Goal: Navigation & Orientation: Find specific page/section

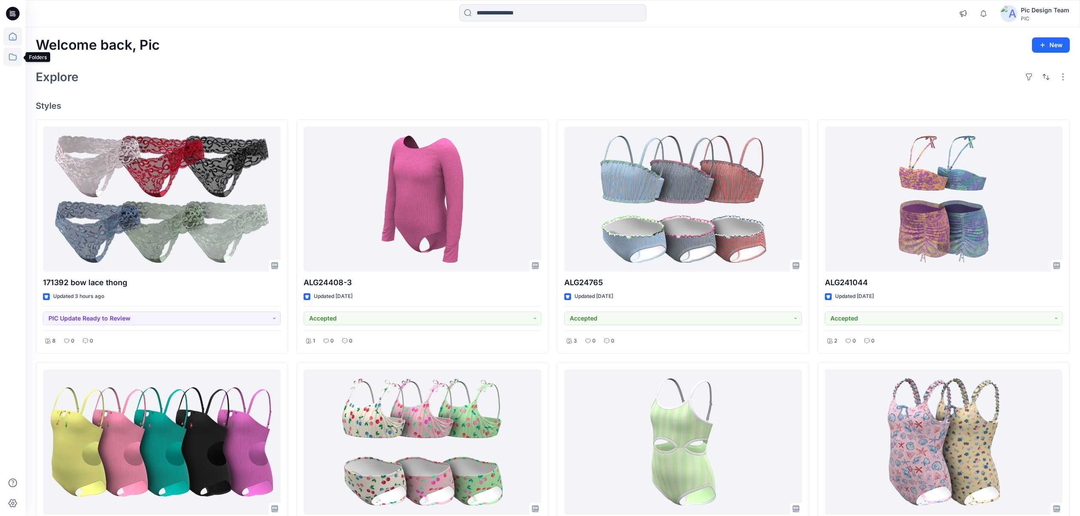
click at [11, 54] on icon at bounding box center [13, 57] width 8 height 7
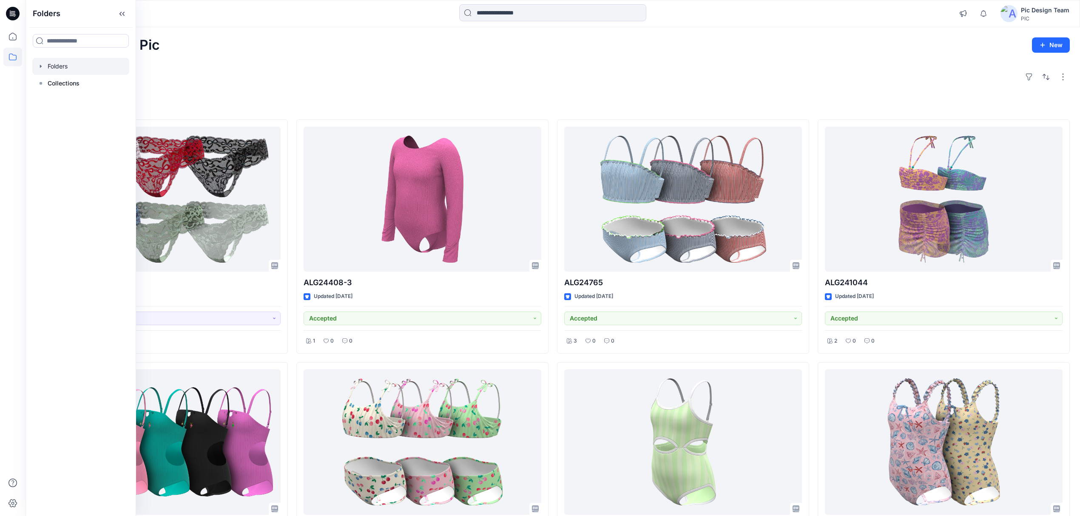
click at [68, 64] on div at bounding box center [80, 66] width 97 height 17
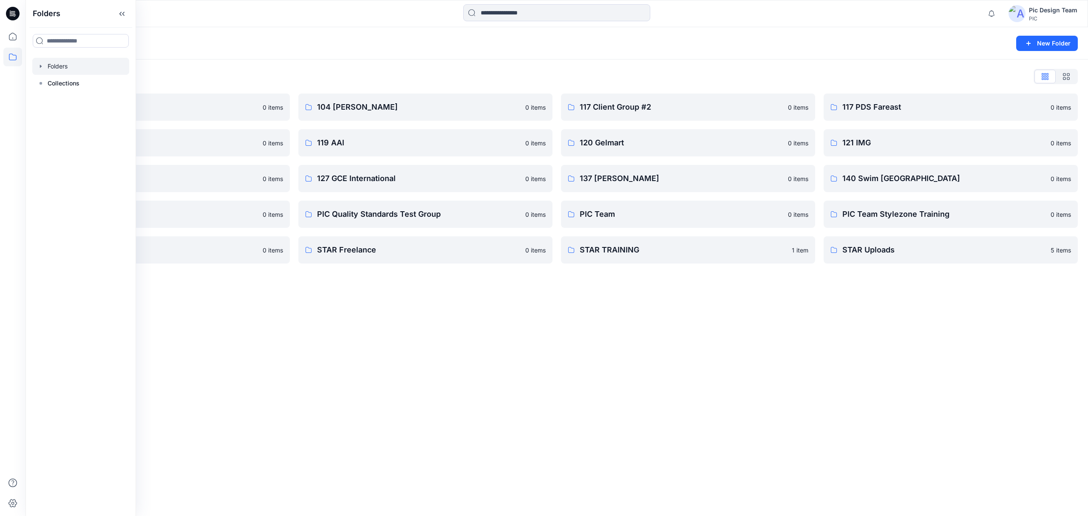
click at [256, 356] on div "Folders New Folder Folders List 103 HIS International 0 items 118 Add Black 0 i…" at bounding box center [557, 271] width 1063 height 489
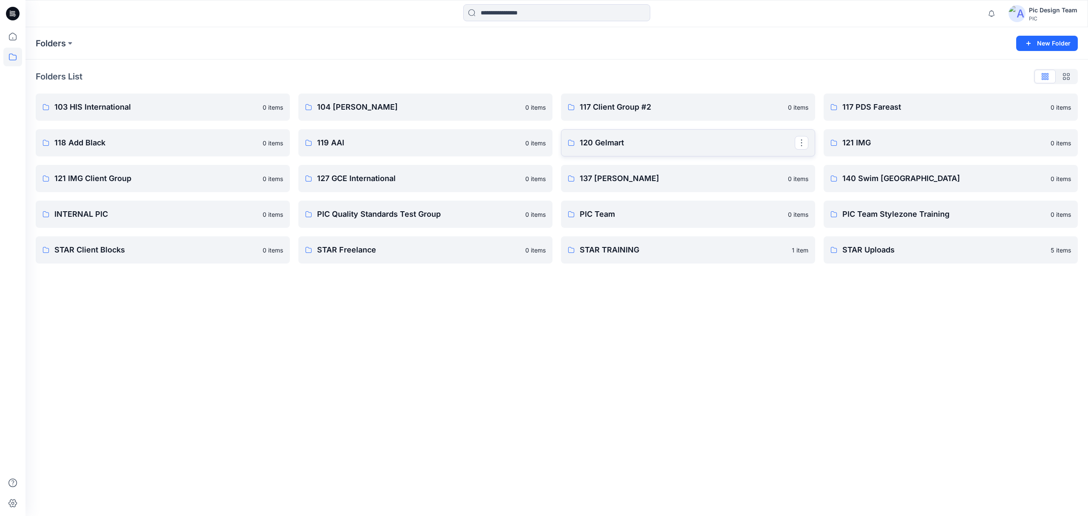
click at [668, 150] on link "120 Gelmart" at bounding box center [688, 142] width 254 height 27
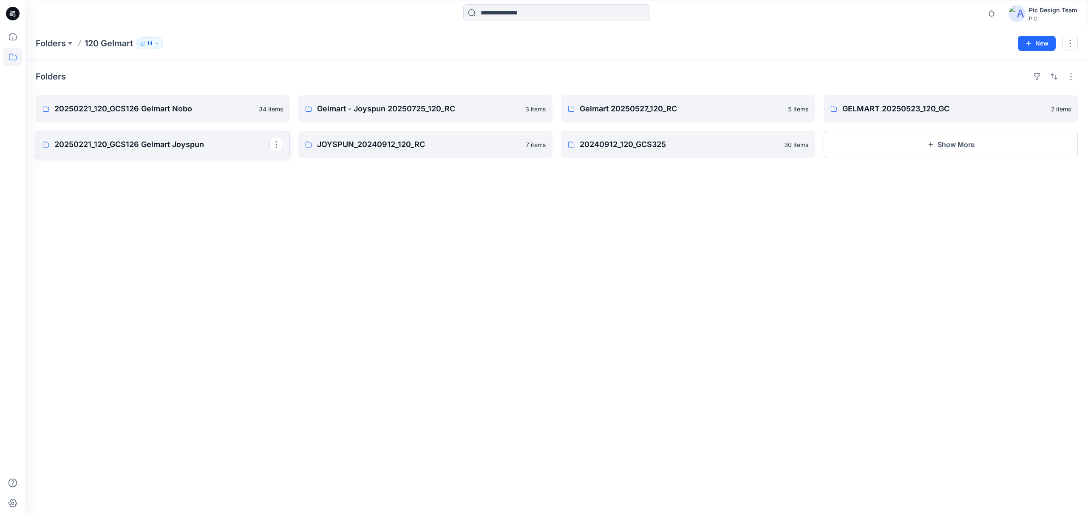
click at [216, 148] on p "20250221_120_GCS126 Gelmart Joyspun" at bounding box center [161, 145] width 215 height 12
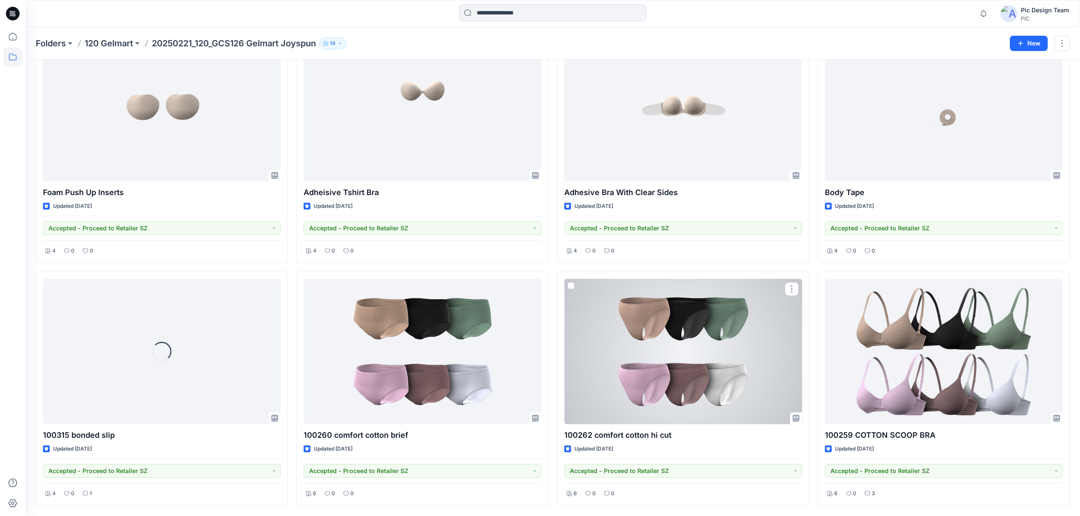
scroll to position [1526, 0]
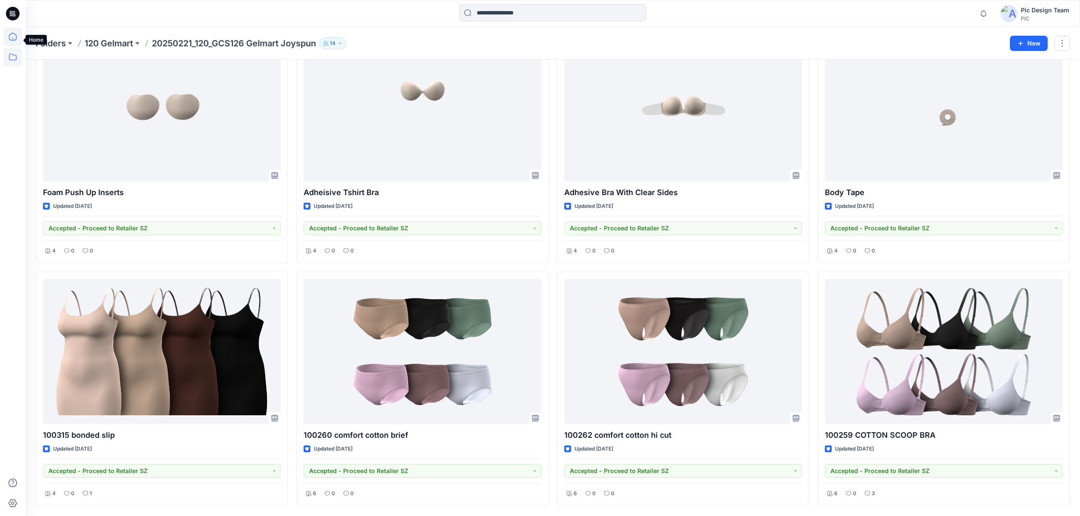
click at [13, 38] on icon at bounding box center [13, 37] width 8 height 8
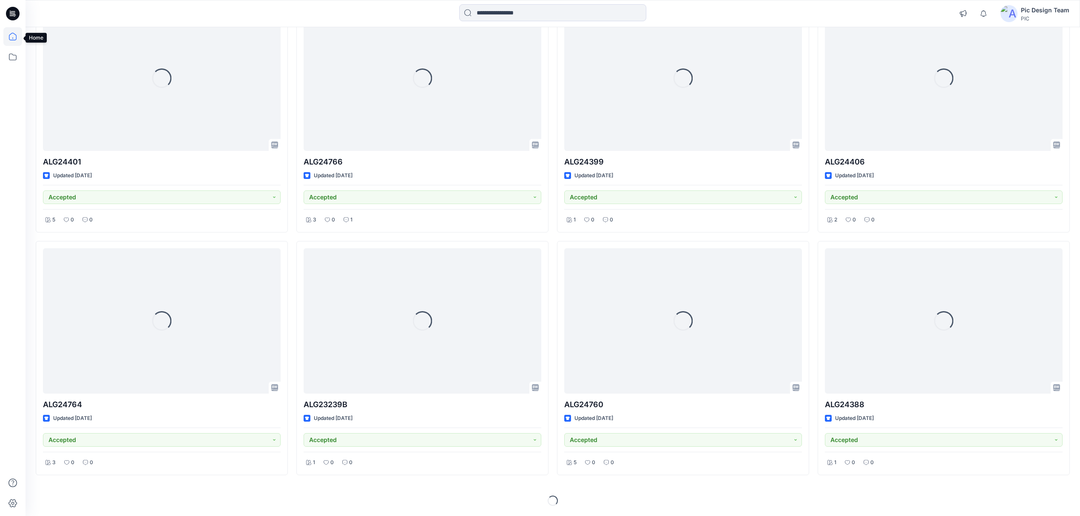
scroll to position [365, 0]
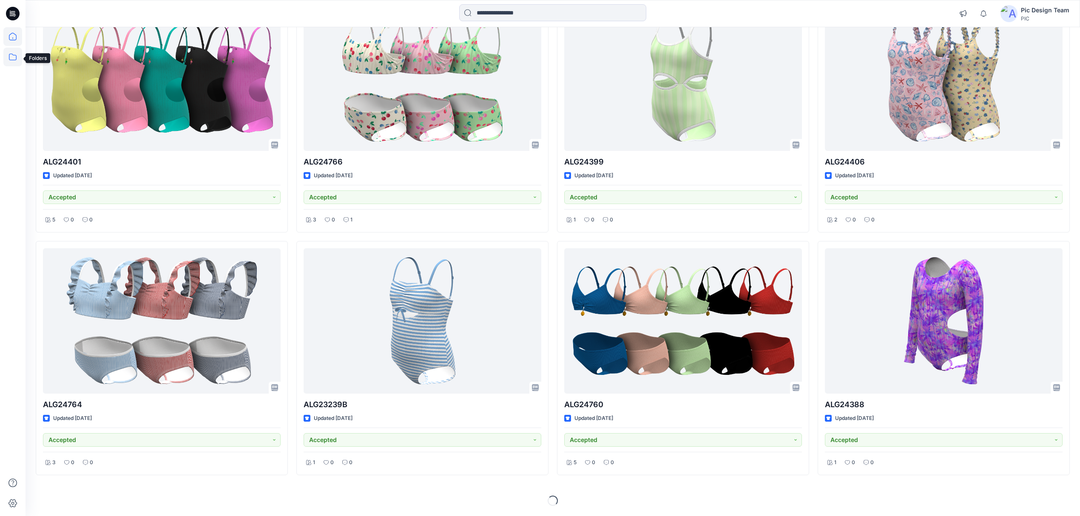
click at [16, 53] on icon at bounding box center [12, 57] width 19 height 19
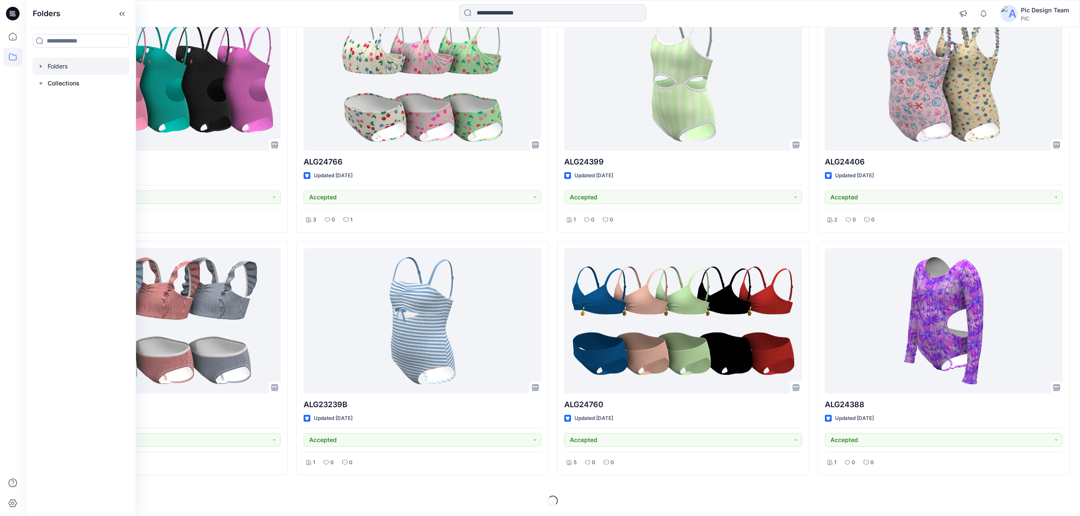
click at [56, 62] on div at bounding box center [80, 66] width 97 height 17
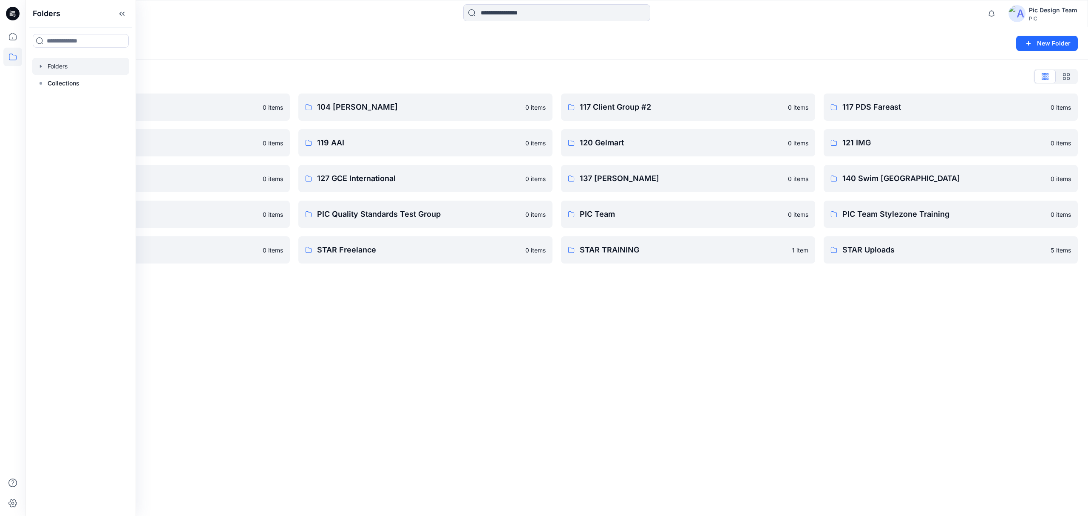
click at [343, 352] on div "Folders New Folder Folders List 103 HIS International 0 items 118 Add Black 0 i…" at bounding box center [557, 271] width 1063 height 489
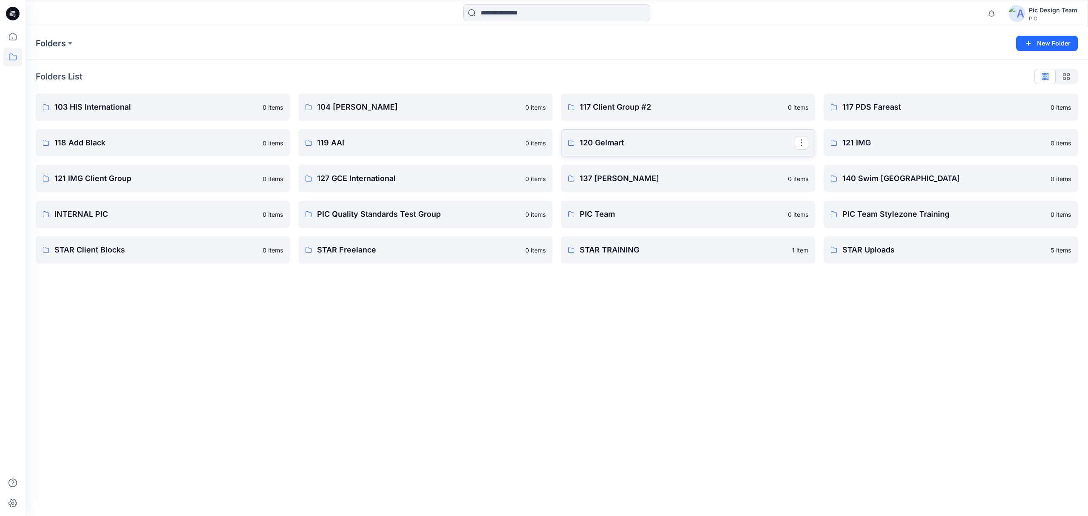
click at [676, 151] on link "120 Gelmart" at bounding box center [688, 142] width 254 height 27
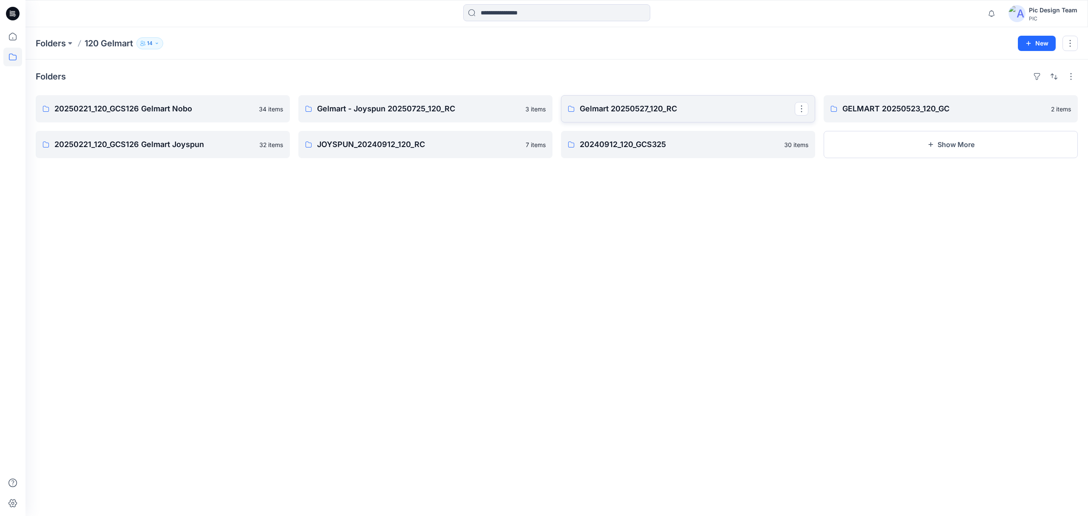
click at [715, 119] on link "Gelmart 20250527_120_RC" at bounding box center [688, 108] width 254 height 27
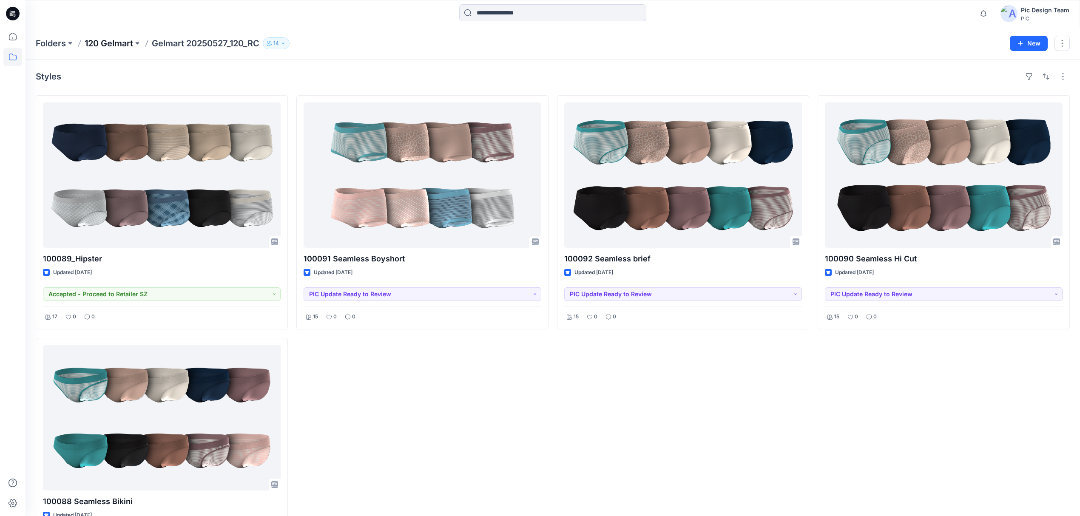
click at [116, 48] on p "120 Gelmart" at bounding box center [109, 43] width 48 height 12
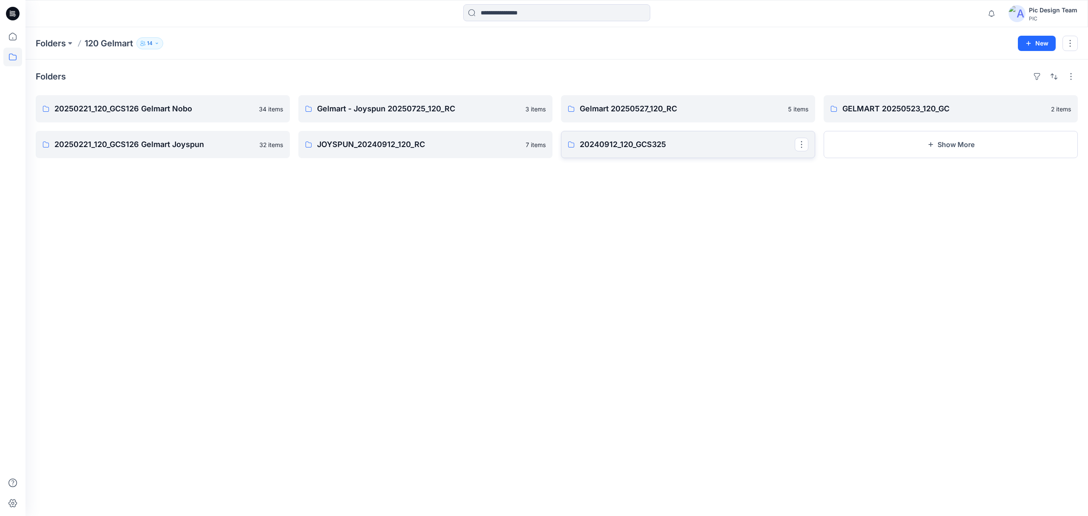
click at [672, 153] on link "20240912_120_GCS325" at bounding box center [688, 144] width 254 height 27
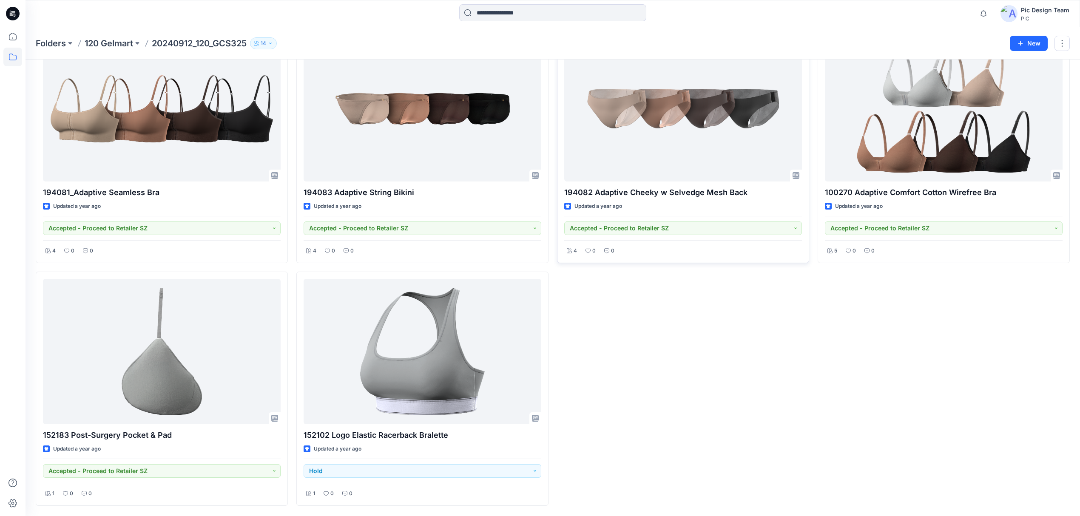
scroll to position [1526, 0]
click at [122, 48] on p "120 Gelmart" at bounding box center [109, 43] width 48 height 12
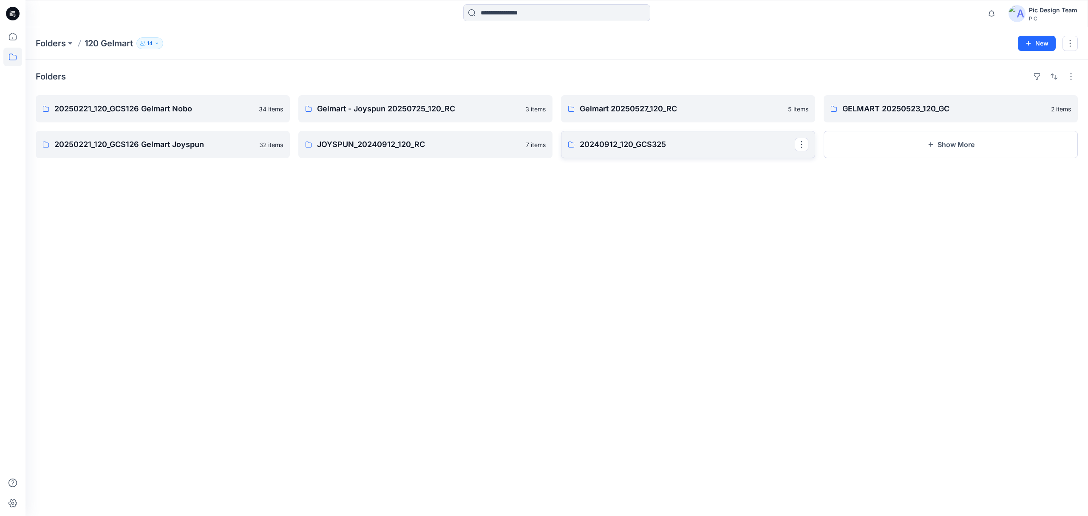
click at [725, 145] on p "20240912_120_GCS325" at bounding box center [687, 145] width 215 height 12
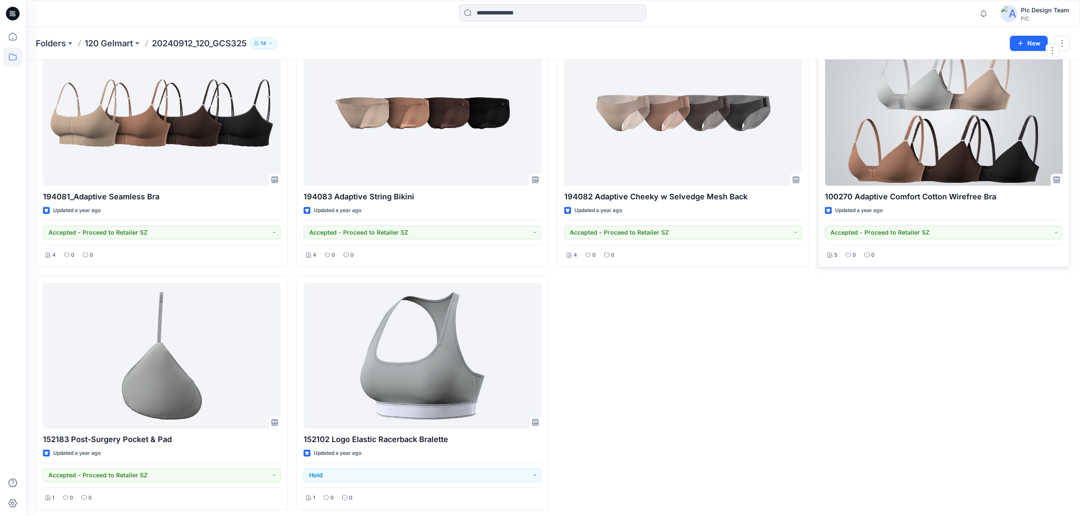
scroll to position [1526, 0]
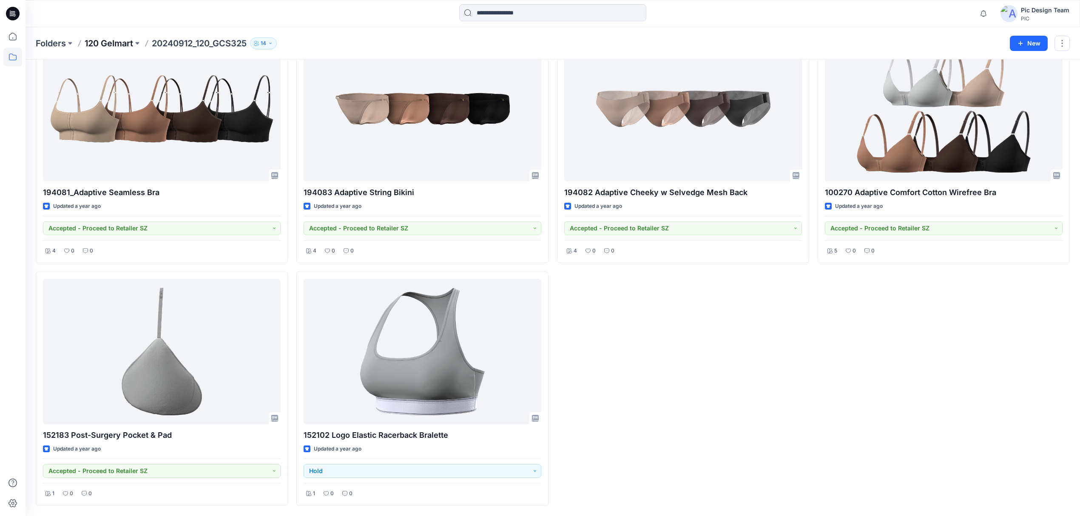
click at [120, 45] on p "120 Gelmart" at bounding box center [109, 43] width 48 height 12
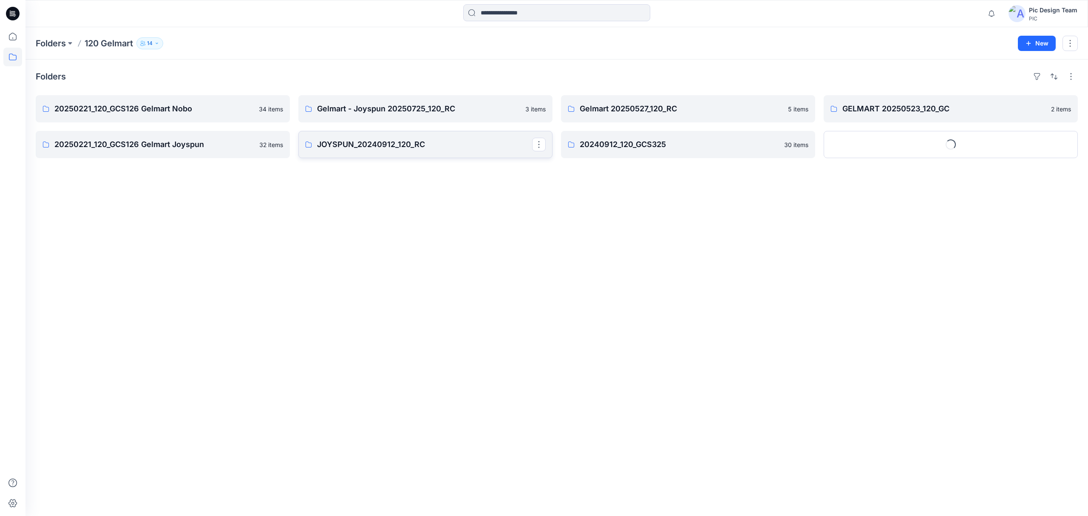
click at [352, 148] on p "JOYSPUN_20240912_120_RC" at bounding box center [424, 145] width 215 height 12
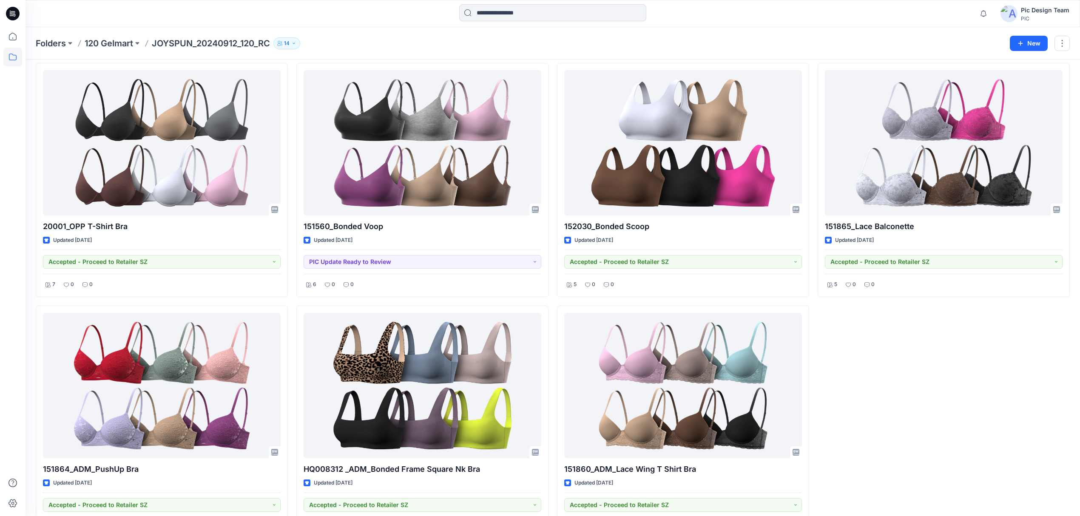
scroll to position [67, 0]
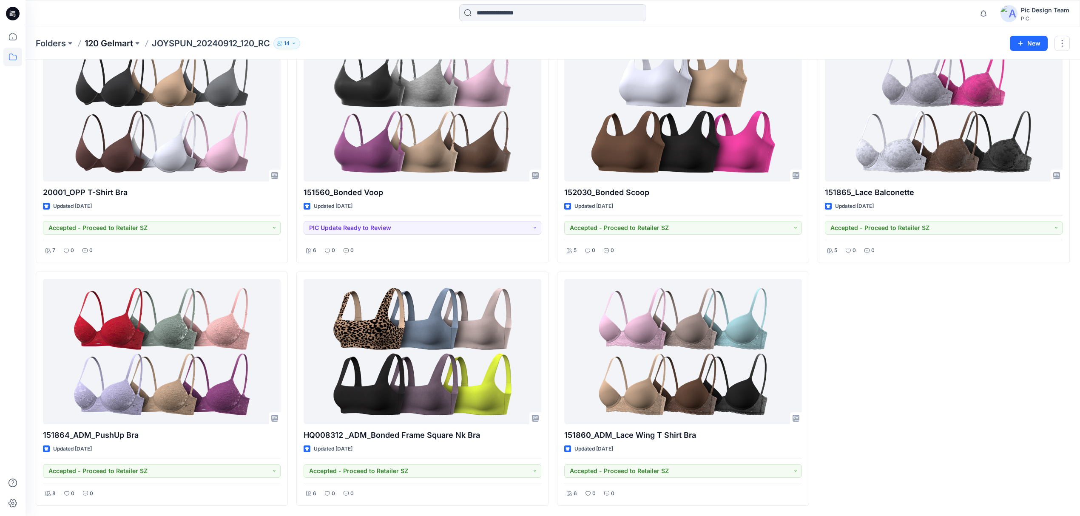
click at [104, 41] on p "120 Gelmart" at bounding box center [109, 43] width 48 height 12
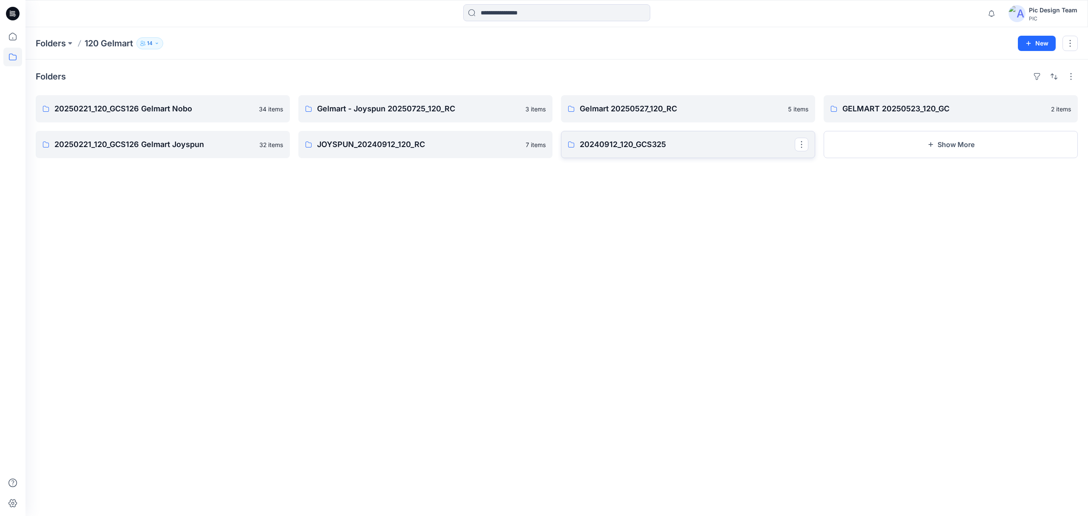
click at [639, 147] on p "20240912_120_GCS325" at bounding box center [687, 145] width 215 height 12
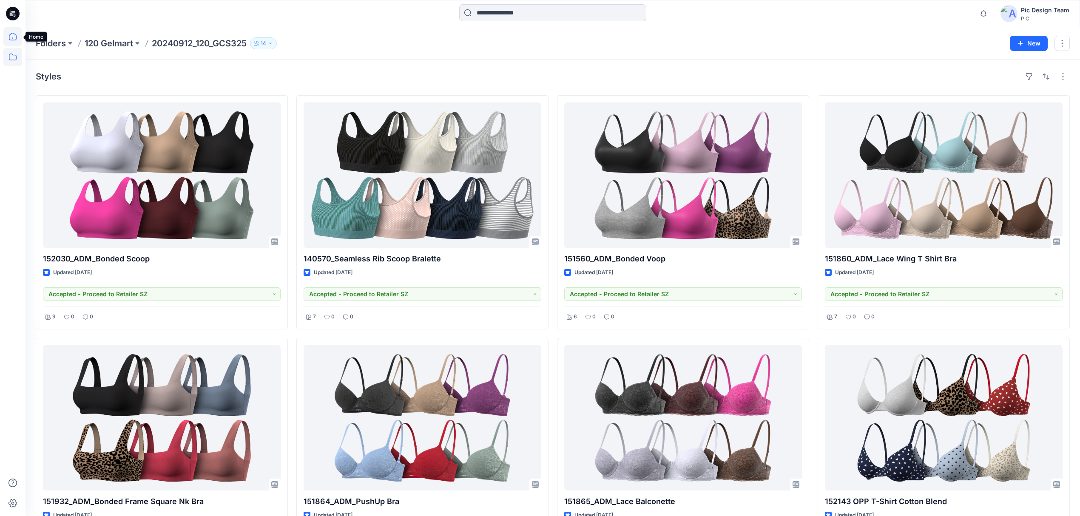
click at [16, 41] on icon at bounding box center [12, 36] width 19 height 19
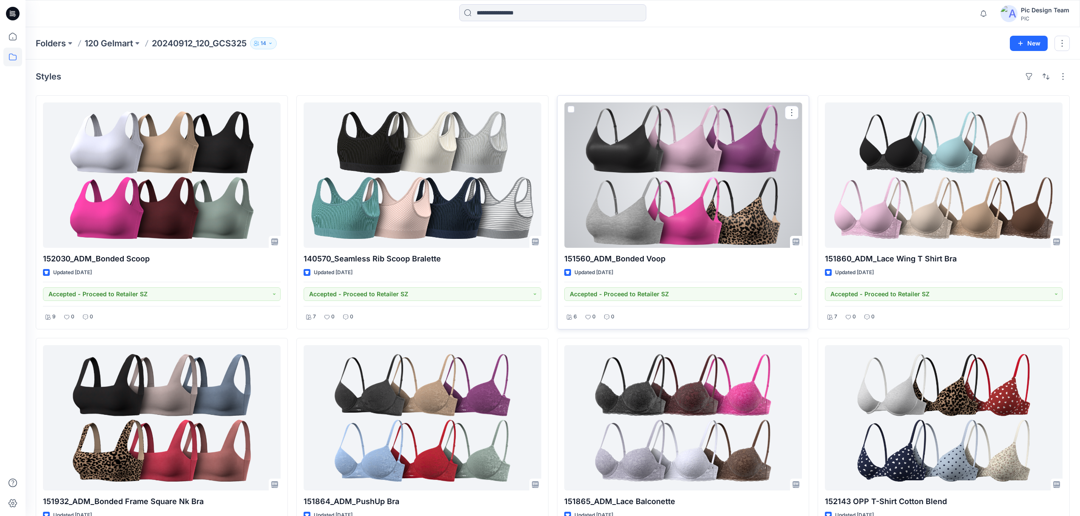
click at [682, 169] on div at bounding box center [683, 174] width 238 height 145
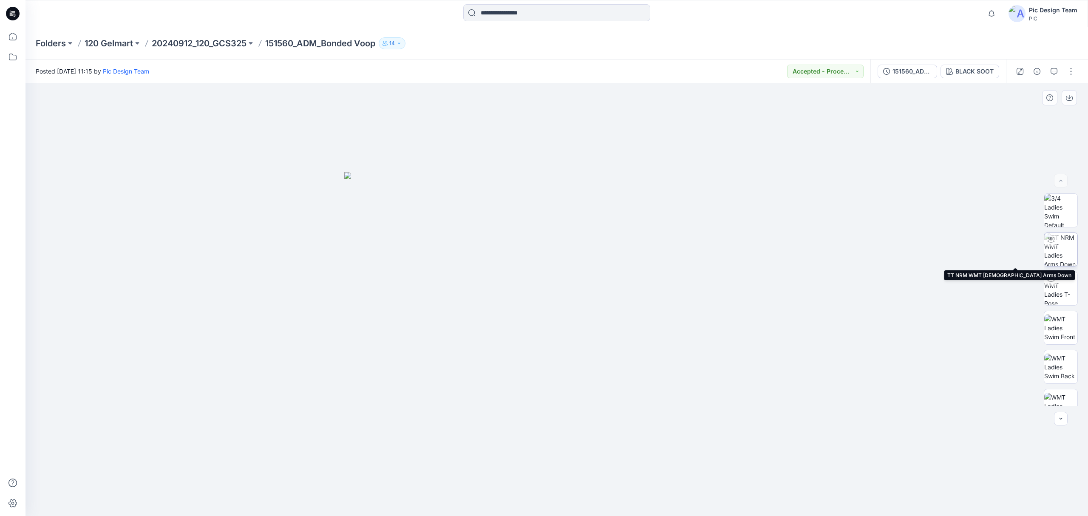
click at [1051, 251] on img at bounding box center [1061, 249] width 33 height 33
drag, startPoint x: 578, startPoint y: 490, endPoint x: 637, endPoint y: 472, distance: 61.5
click at [635, 472] on div at bounding box center [557, 299] width 1063 height 433
